Goal: Find specific page/section: Find specific page/section

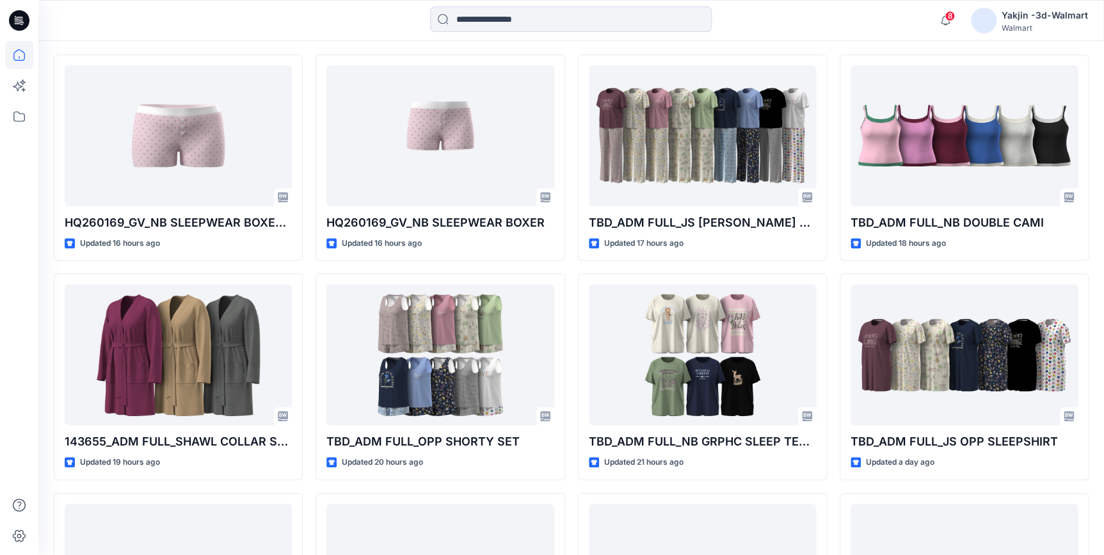
scroll to position [349, 0]
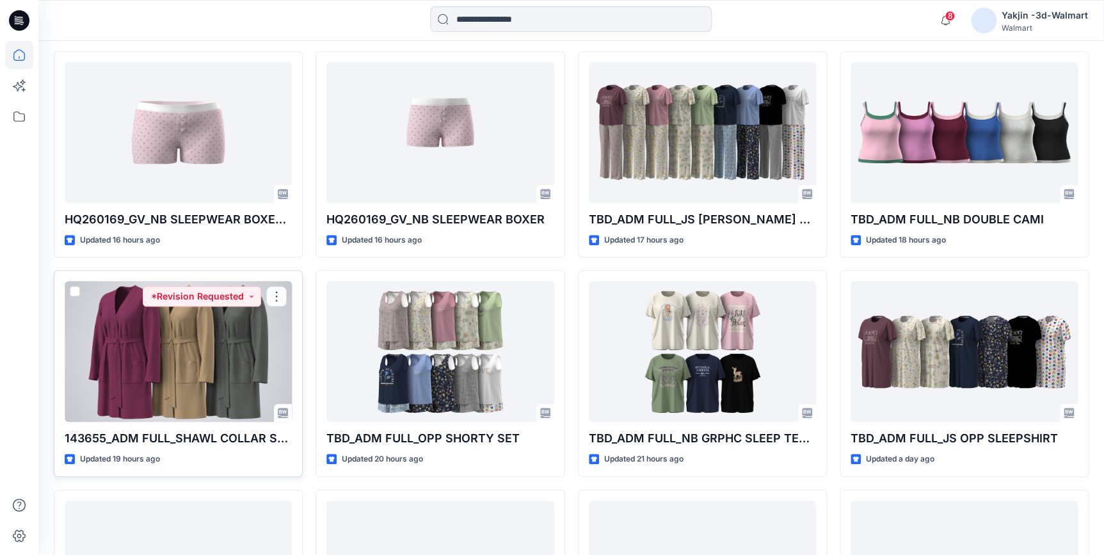
click at [170, 373] on div at bounding box center [178, 351] width 227 height 141
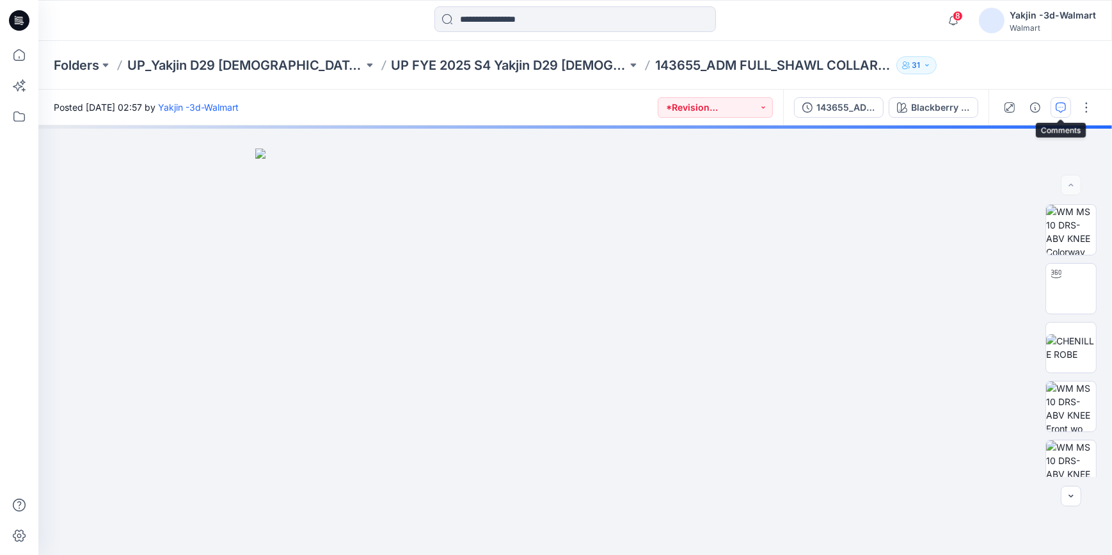
click at [1060, 102] on icon "button" at bounding box center [1061, 107] width 10 height 10
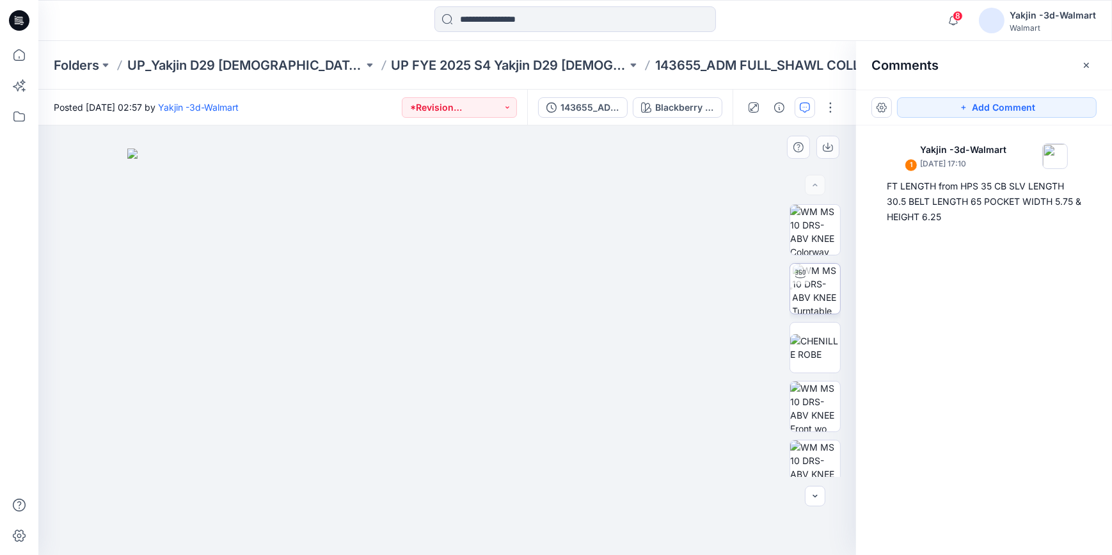
click at [830, 285] on img at bounding box center [816, 289] width 47 height 50
drag, startPoint x: 458, startPoint y: 296, endPoint x: 442, endPoint y: 436, distance: 141.0
click at [442, 436] on img at bounding box center [431, 265] width 1011 height 580
drag, startPoint x: 591, startPoint y: 527, endPoint x: 513, endPoint y: 520, distance: 77.7
click at [513, 520] on icon at bounding box center [448, 517] width 387 height 48
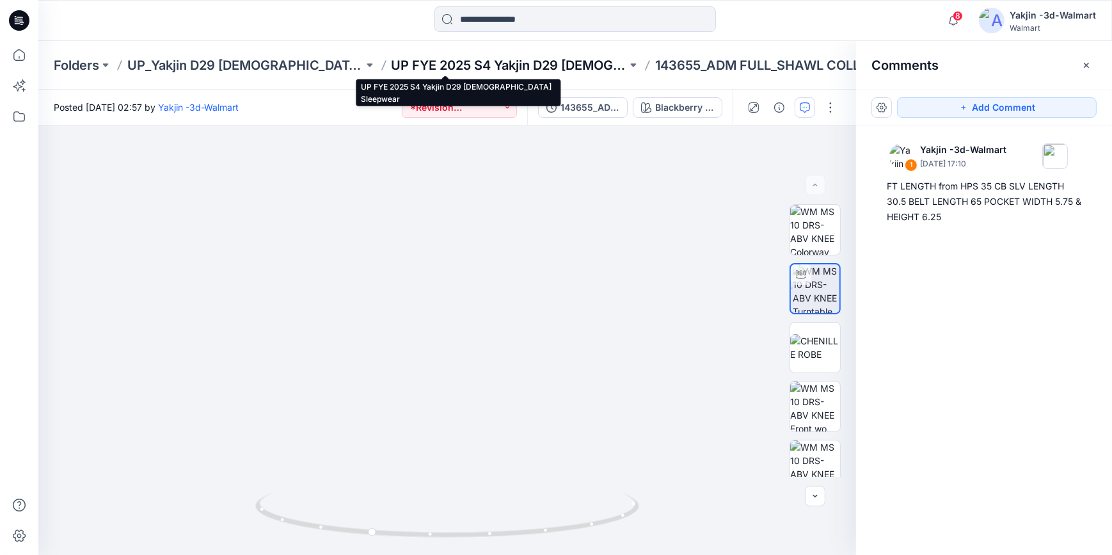
click at [470, 63] on p "UP FYE 2025 S4 Yakjin D29 [DEMOGRAPHIC_DATA] Sleepwear" at bounding box center [510, 65] width 236 height 18
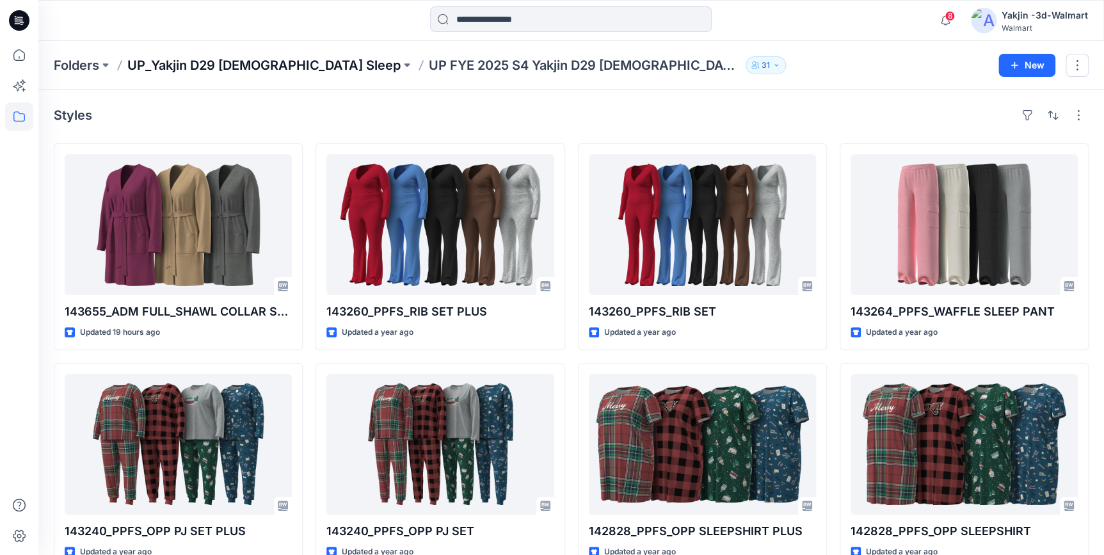
click at [243, 62] on p "UP_Yakjin D29 [DEMOGRAPHIC_DATA] Sleep" at bounding box center [263, 65] width 273 height 18
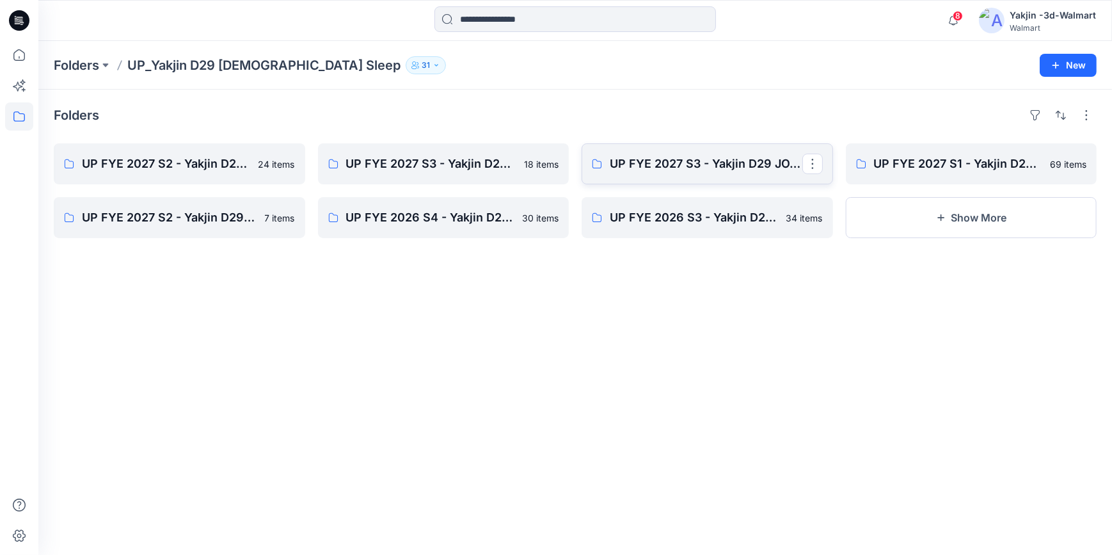
click at [717, 177] on link "UP FYE 2027 S3 - Yakjin D29 JOYSPUN [DEMOGRAPHIC_DATA] Sleepwear" at bounding box center [707, 163] width 251 height 41
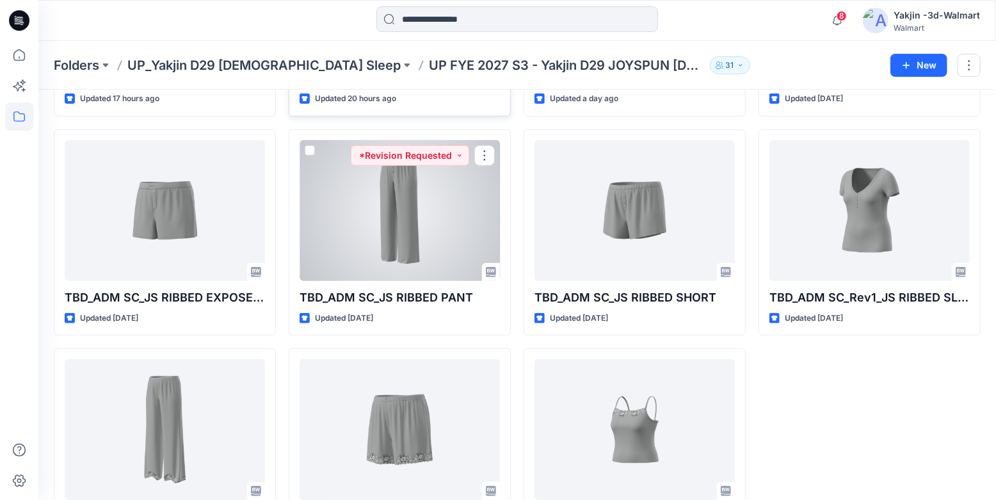
scroll to position [128, 0]
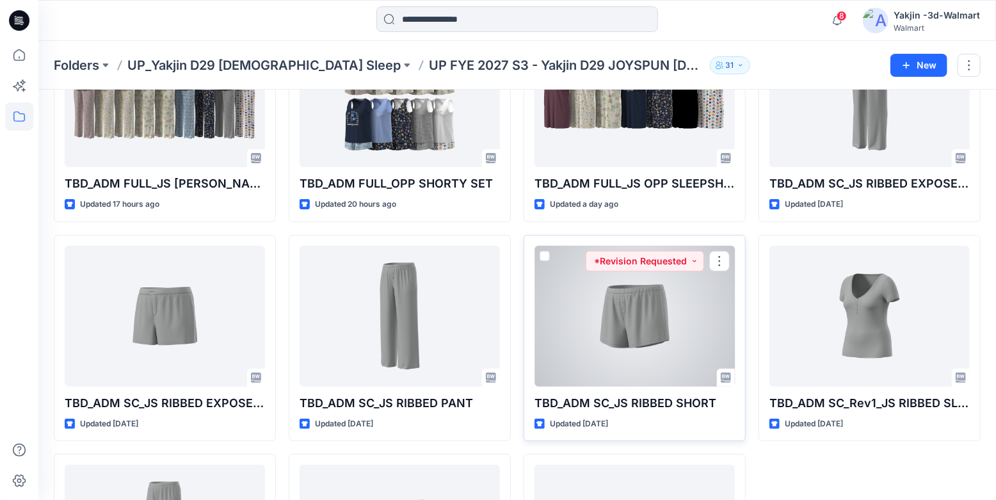
click at [644, 305] on div at bounding box center [634, 316] width 200 height 141
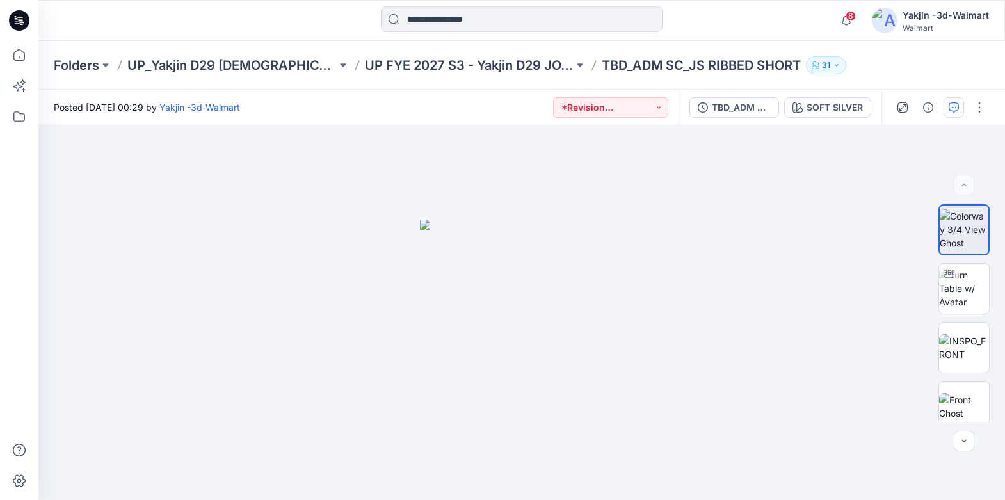
click at [957, 110] on icon "button" at bounding box center [953, 107] width 10 height 10
